Goal: Task Accomplishment & Management: Manage account settings

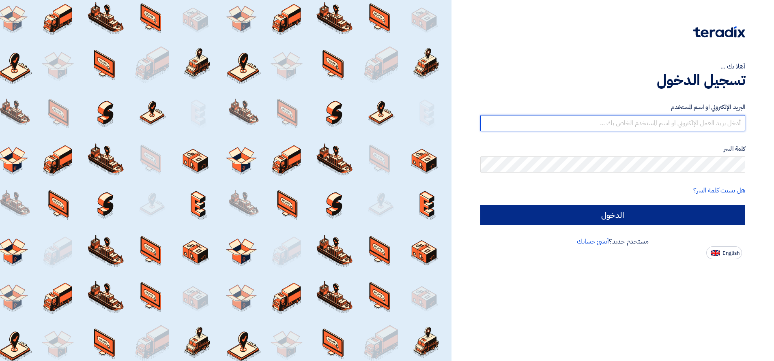
type input "[EMAIL_ADDRESS][DOMAIN_NAME]"
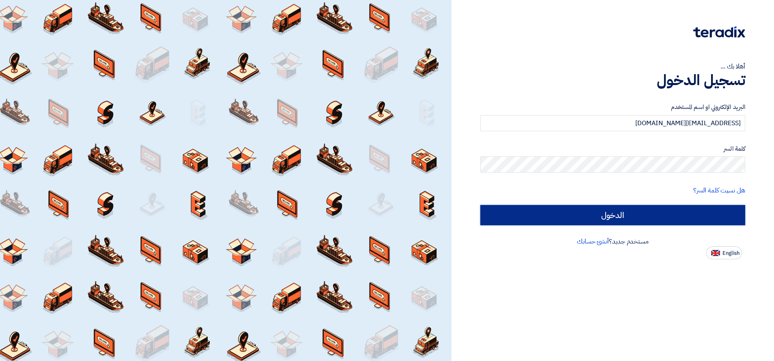
click at [627, 216] on input "الدخول" at bounding box center [612, 215] width 265 height 20
type input "Sign in"
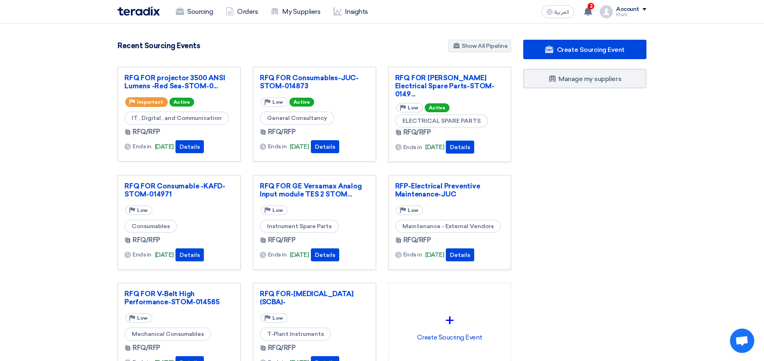
click at [183, 100] on span "Active" at bounding box center [182, 102] width 25 height 9
click at [198, 84] on link "RFQ FOR projector 3500 ANSI Lumens -Red Sea-STOM-0..." at bounding box center [179, 82] width 109 height 16
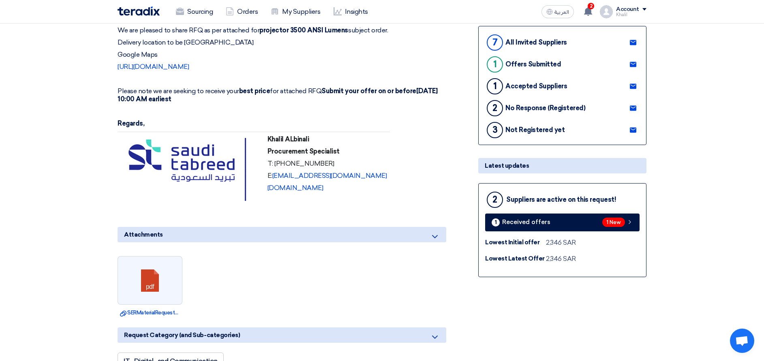
scroll to position [234, 0]
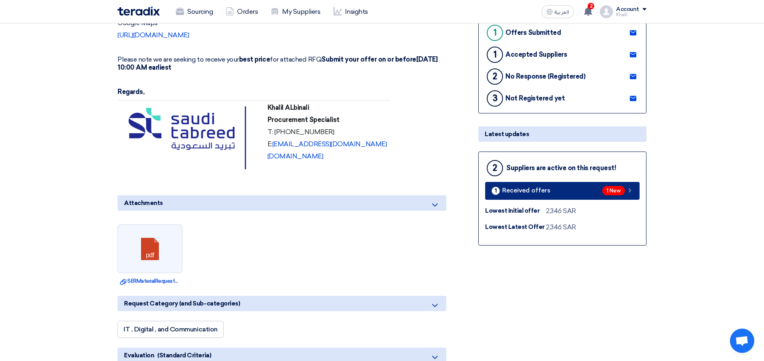
click at [629, 189] on icon at bounding box center [630, 190] width 6 height 6
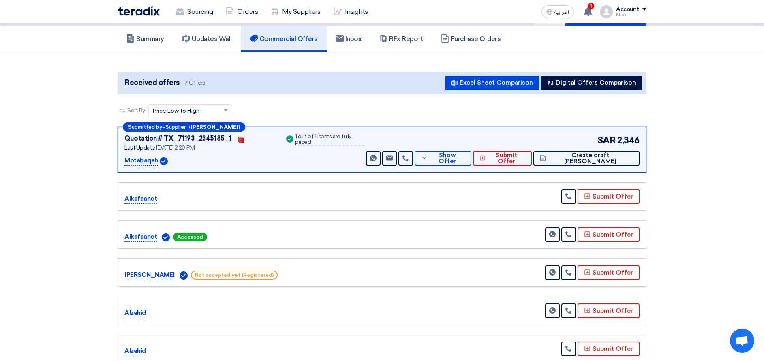
scroll to position [43, 0]
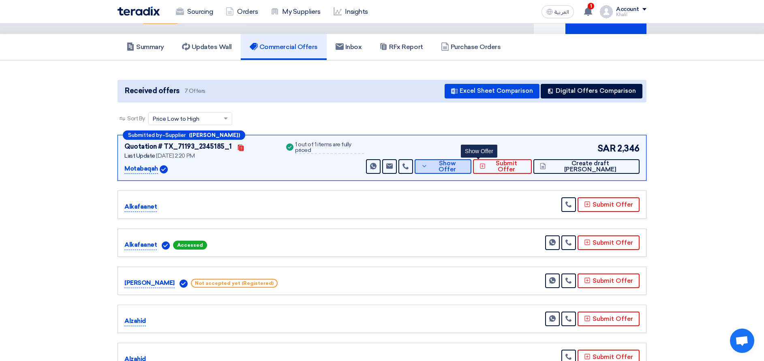
click at [472, 170] on button "Show Offer" at bounding box center [443, 166] width 57 height 15
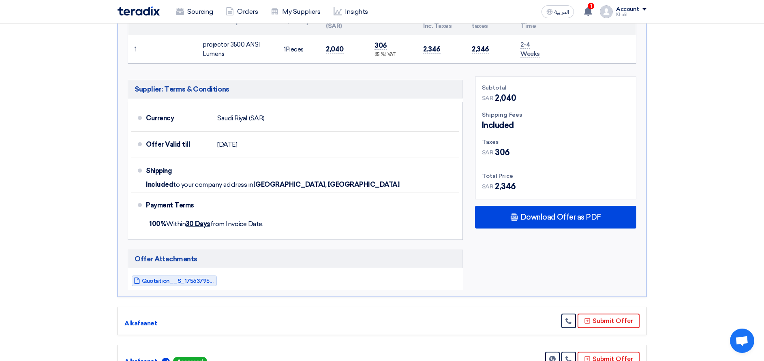
scroll to position [262, 0]
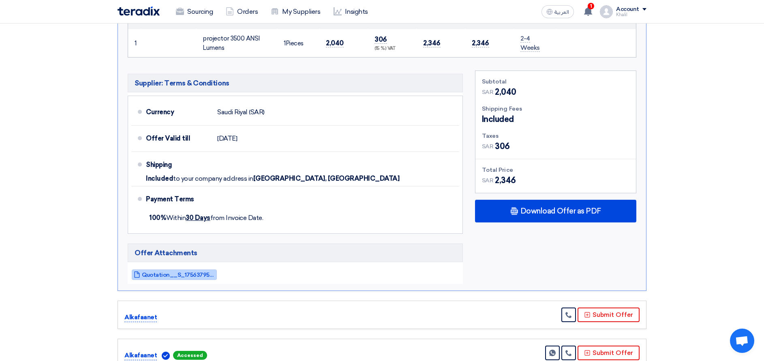
click at [183, 277] on span "Quotation__S_1756379567959.pdf" at bounding box center [178, 275] width 73 height 6
drag, startPoint x: 764, startPoint y: 213, endPoint x: 762, endPoint y: 135, distance: 78.7
click at [762, 135] on section "Received offers 7 Offers Excel Sheet Comparison Digital Offers Comparison Sort …" at bounding box center [382, 191] width 764 height 698
click at [586, 10] on use at bounding box center [588, 11] width 8 height 9
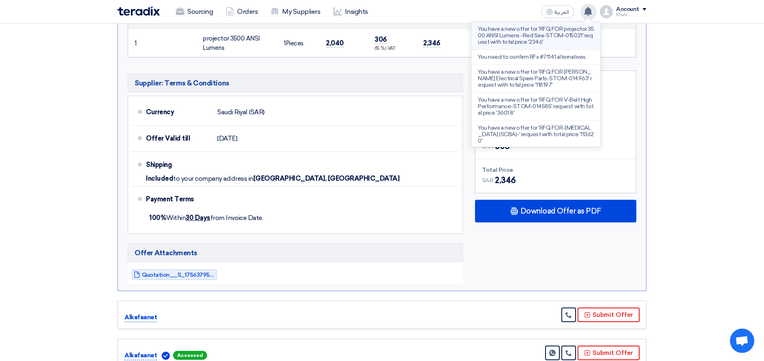
click at [539, 37] on p "You have a new offer for 'RFQ FOR projector 3500 ANSI Lumens -Red Sea-STOM-0150…" at bounding box center [536, 35] width 116 height 19
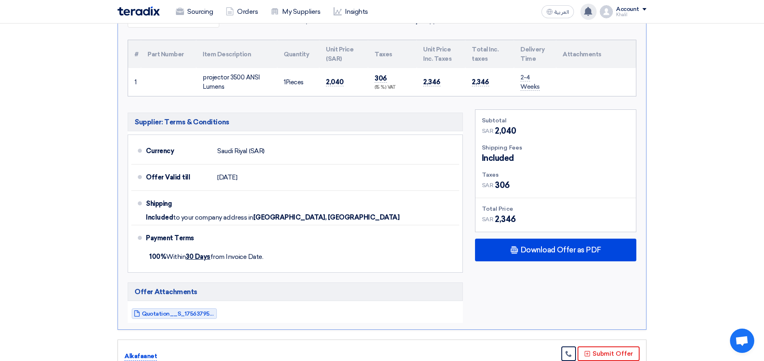
scroll to position [192, 0]
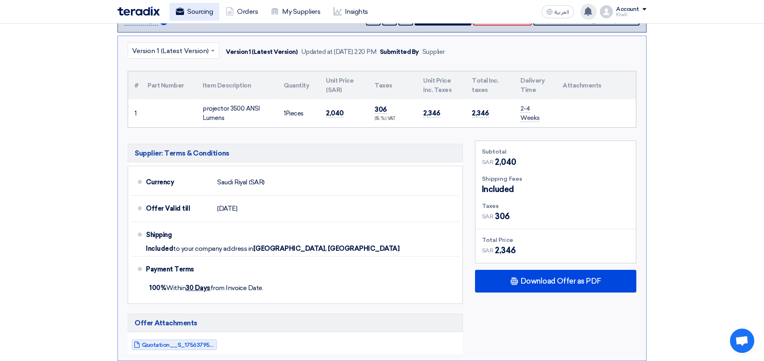
click at [202, 6] on link "Sourcing" at bounding box center [195, 12] width 50 height 18
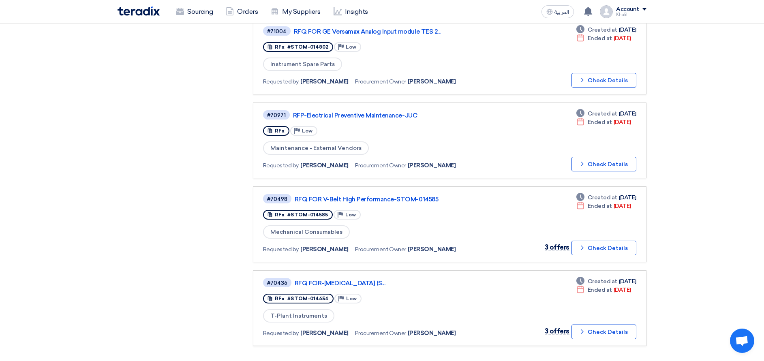
scroll to position [422, 0]
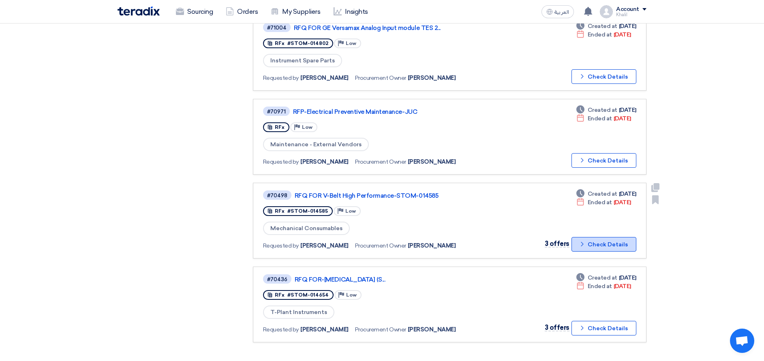
click at [616, 246] on button "Check details Check Details" at bounding box center [604, 244] width 65 height 15
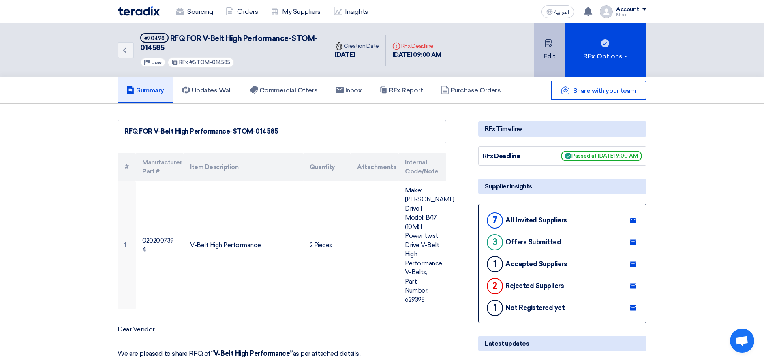
click at [556, 54] on button "Edit" at bounding box center [550, 51] width 32 height 54
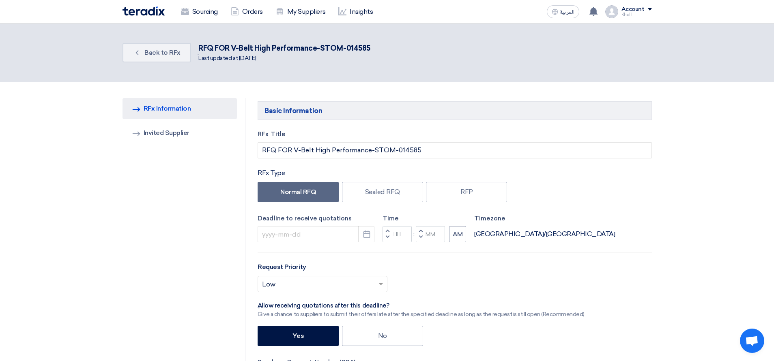
type input "[DATE]"
type input "09"
type input "00"
click at [129, 50] on icon "Back" at bounding box center [132, 53] width 8 height 8
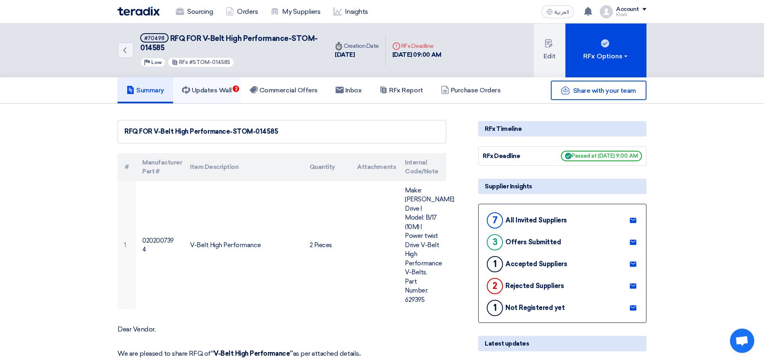
click at [226, 89] on h5 "Updates Wall 2" at bounding box center [207, 90] width 50 height 8
